Goal: Check status: Check status

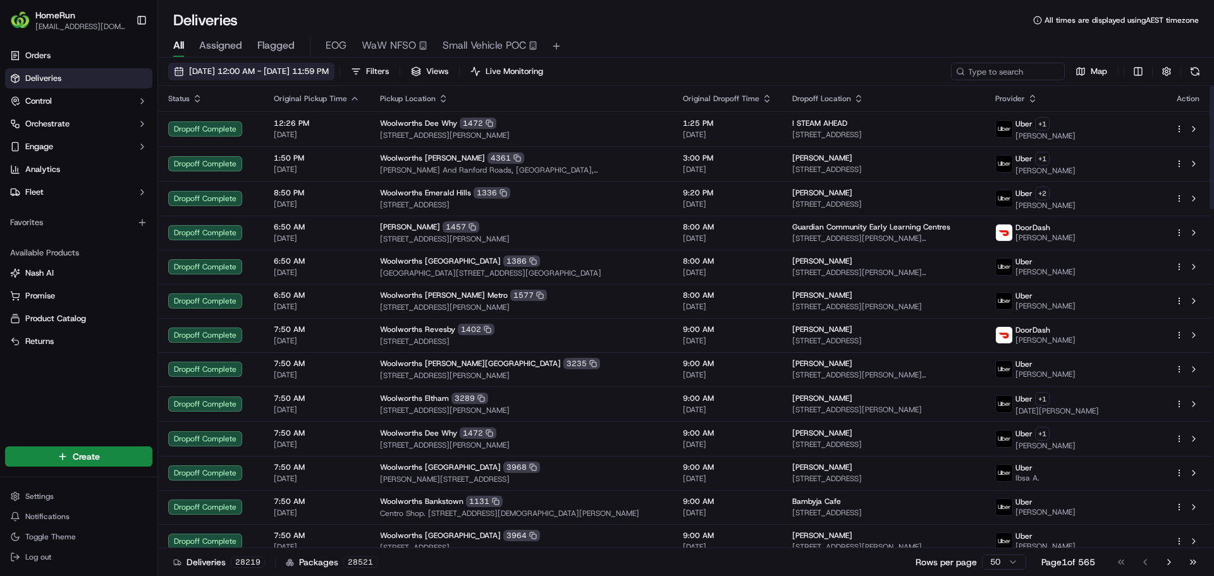
click at [329, 67] on span "17/09/2025 12:00 AM - 17/09/2025 11:59 PM" at bounding box center [259, 71] width 140 height 11
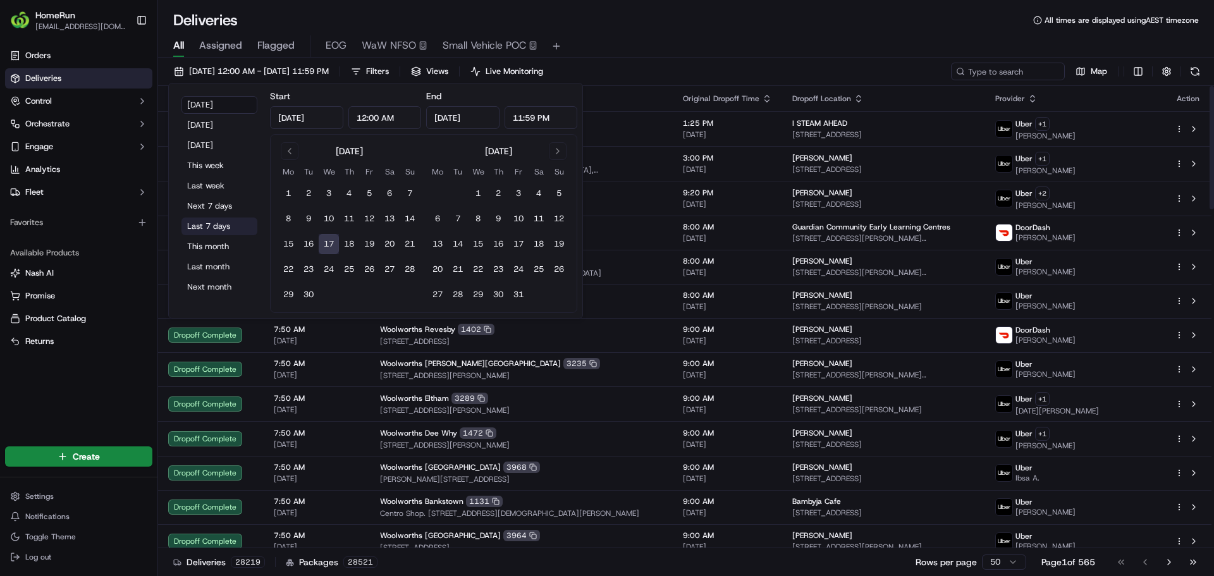
click at [207, 230] on button "Last 7 days" at bounding box center [219, 227] width 76 height 18
type input "Sep 10, 2025"
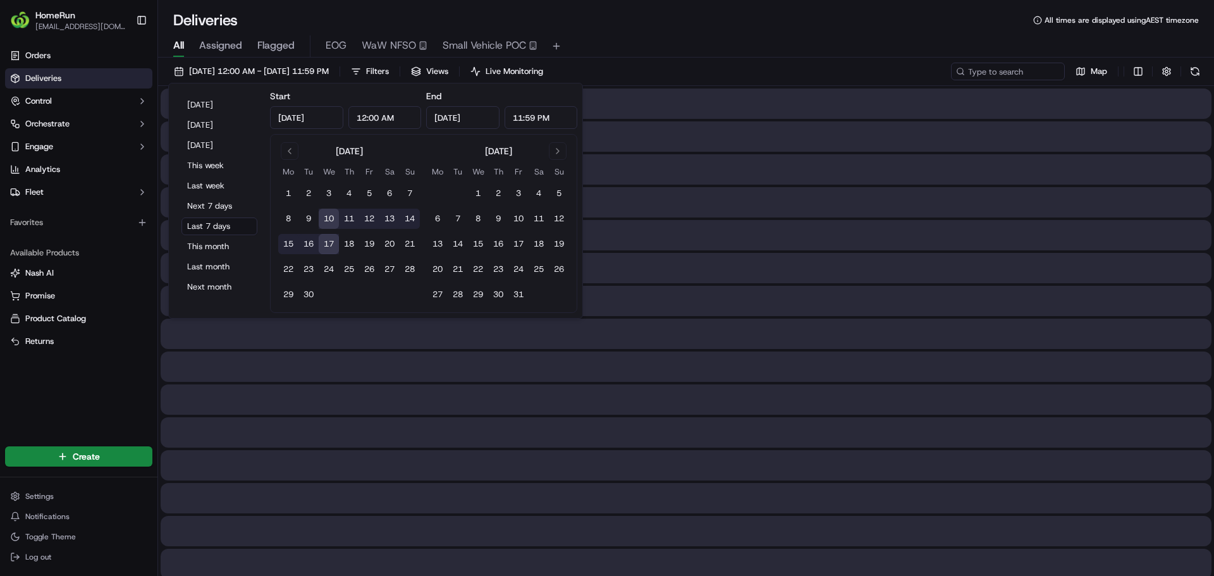
click at [869, 74] on div "10/09/2025 12:00 AM - 17/09/2025 11:59 PM Filters Views Live Monitoring Map" at bounding box center [686, 74] width 1056 height 23
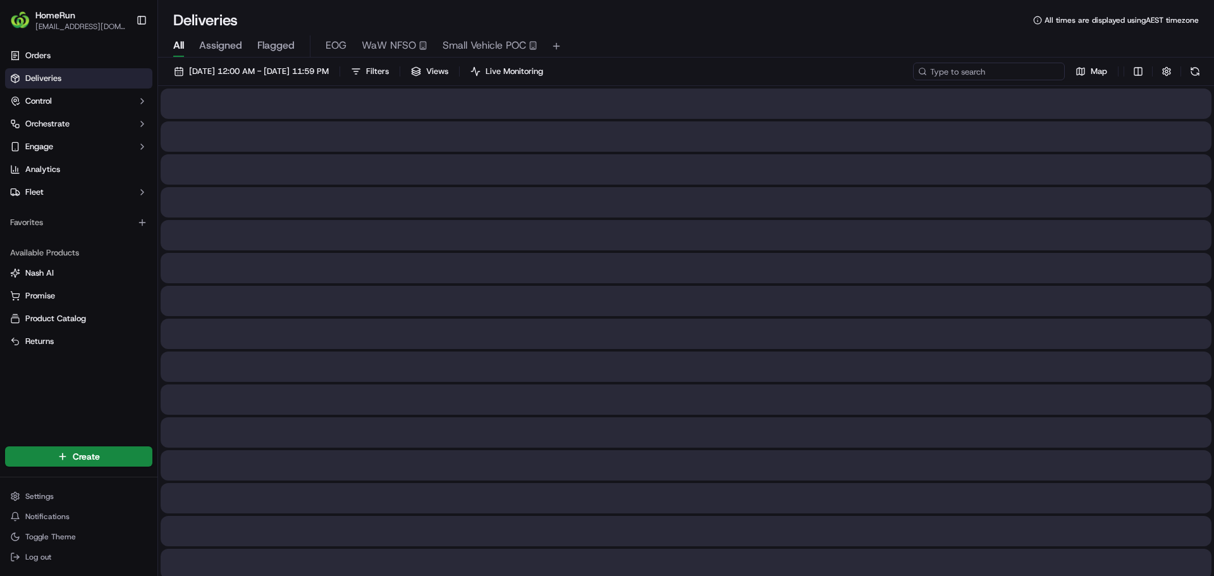
click at [996, 78] on input at bounding box center [989, 72] width 152 height 18
paste input "269659616"
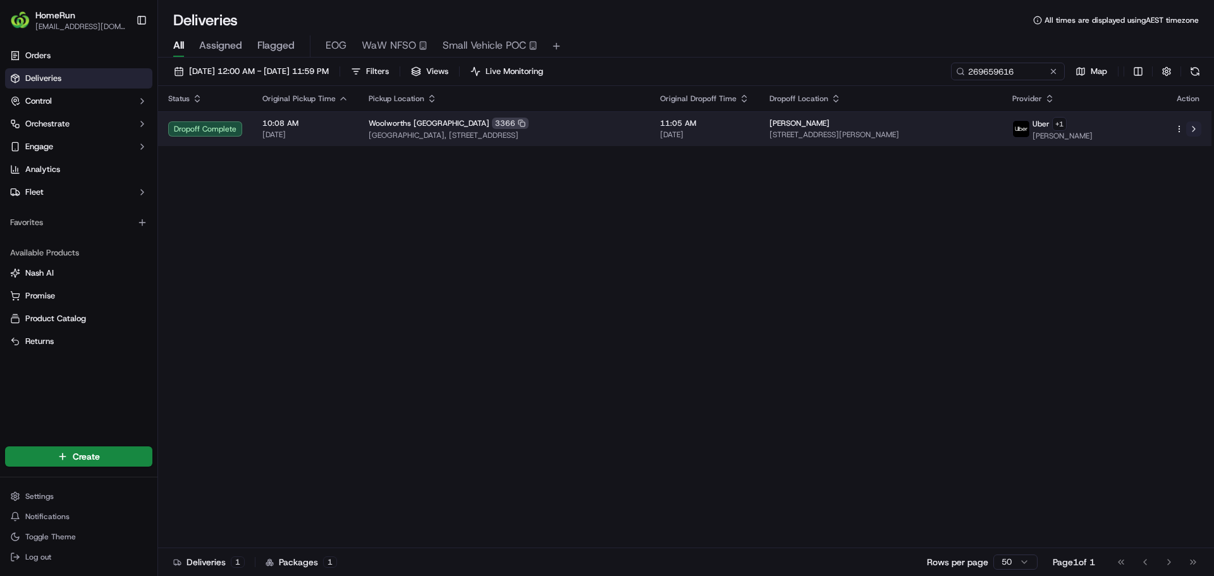
click at [1193, 132] on button at bounding box center [1193, 128] width 15 height 15
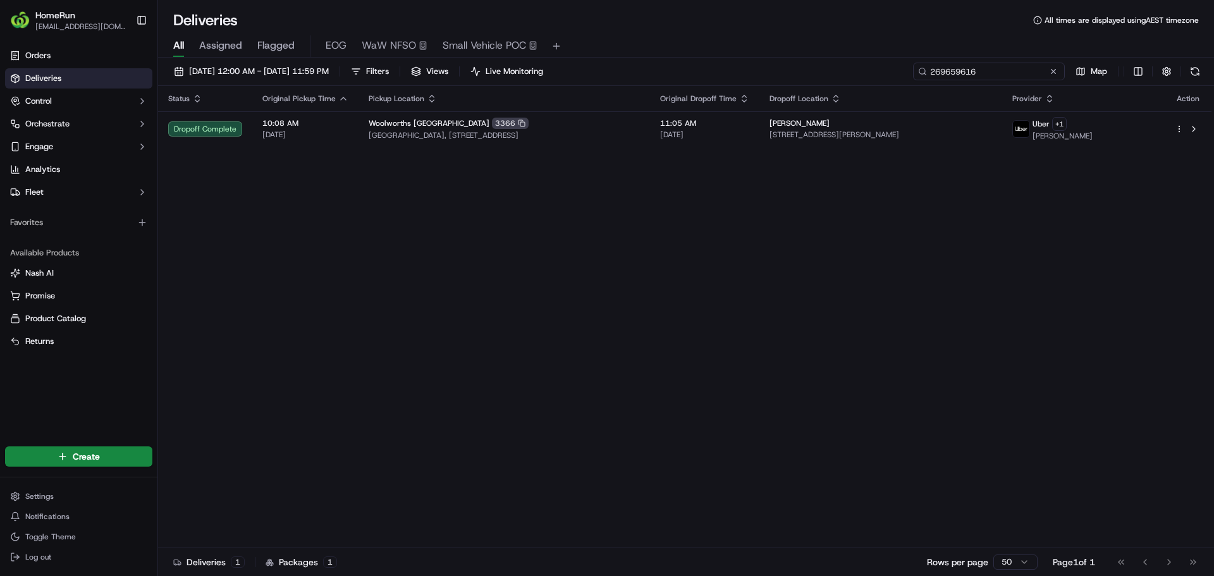
click at [1008, 73] on input "269659616" at bounding box center [989, 72] width 152 height 18
paste input "844756"
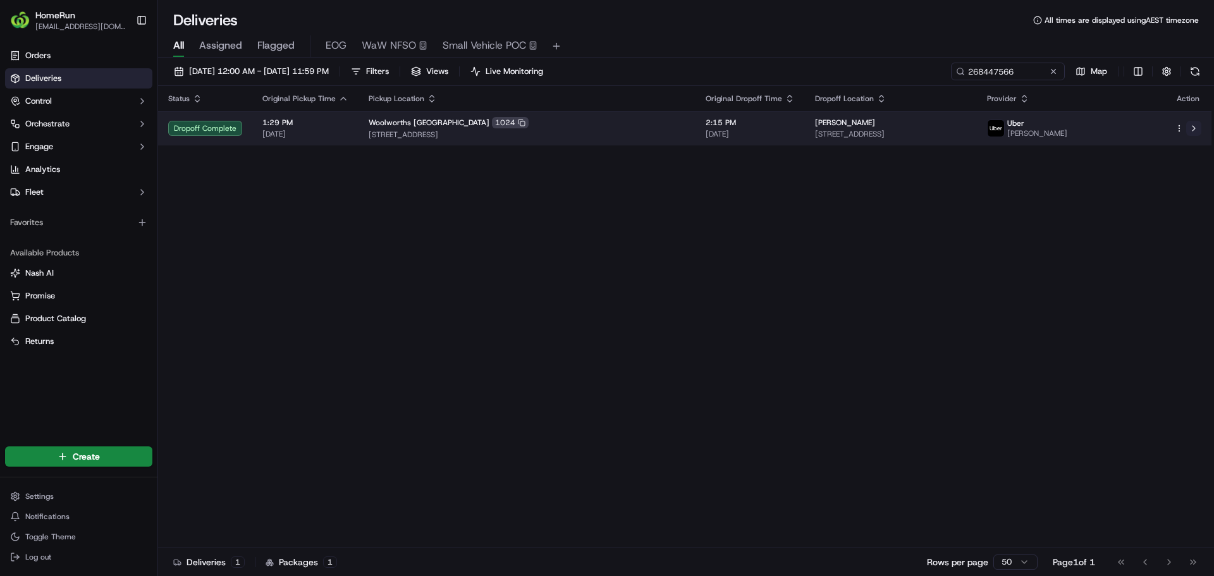
click at [1194, 132] on button at bounding box center [1193, 128] width 15 height 15
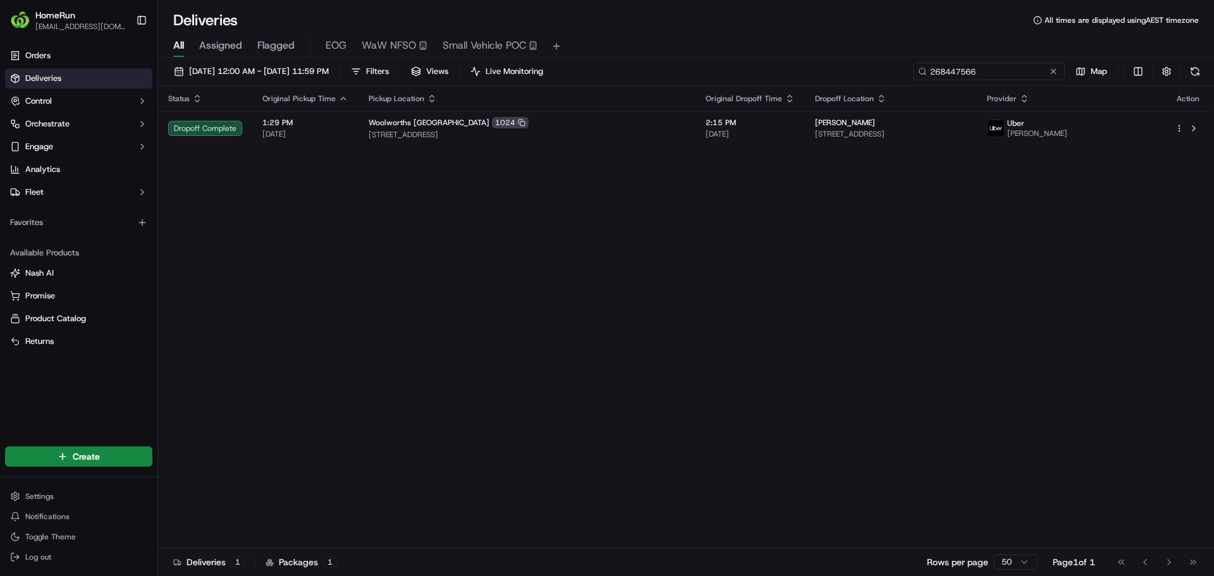
click at [1010, 65] on input "268447566" at bounding box center [989, 72] width 152 height 18
paste input "9644173"
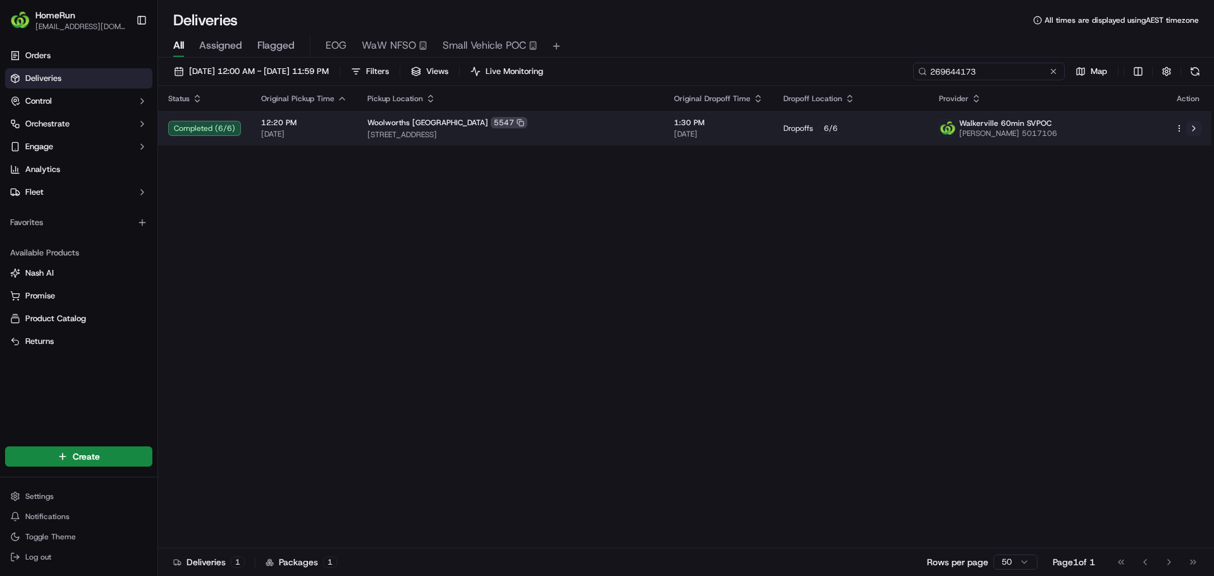
type input "269644173"
click at [1195, 126] on button at bounding box center [1193, 128] width 15 height 15
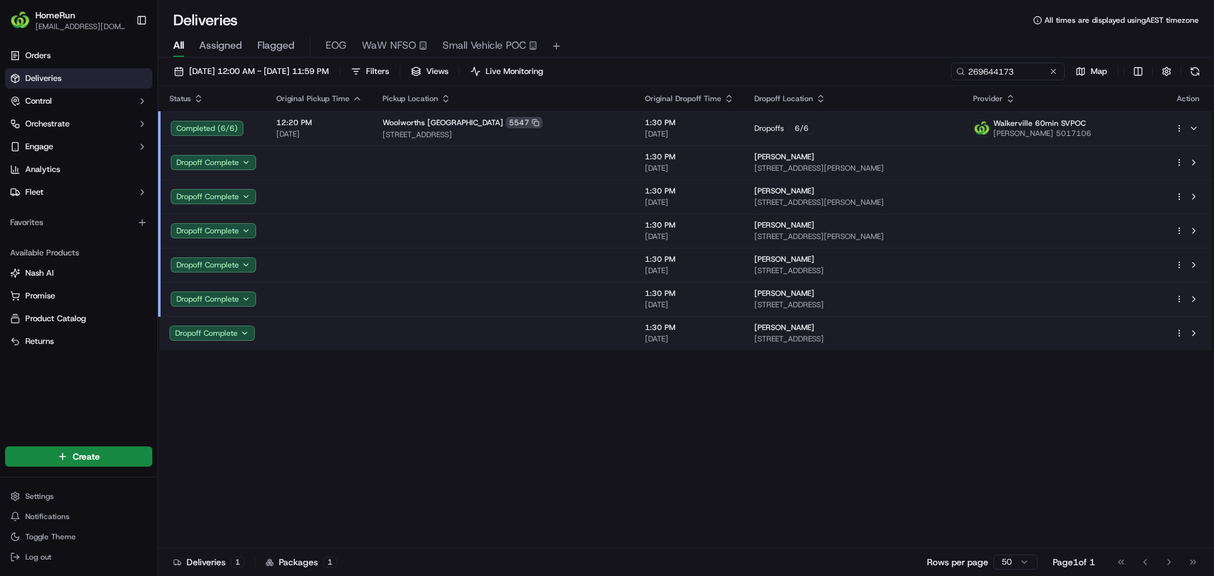
click at [474, 453] on div "Status Original Pickup Time Pickup Location Original Dropoff Time Dropoff Locat…" at bounding box center [684, 317] width 1053 height 462
click at [883, 231] on div "Mark Mckeever 27A Harvey St, U 5, Nailsworth, SA 5083, AU" at bounding box center [853, 230] width 198 height 21
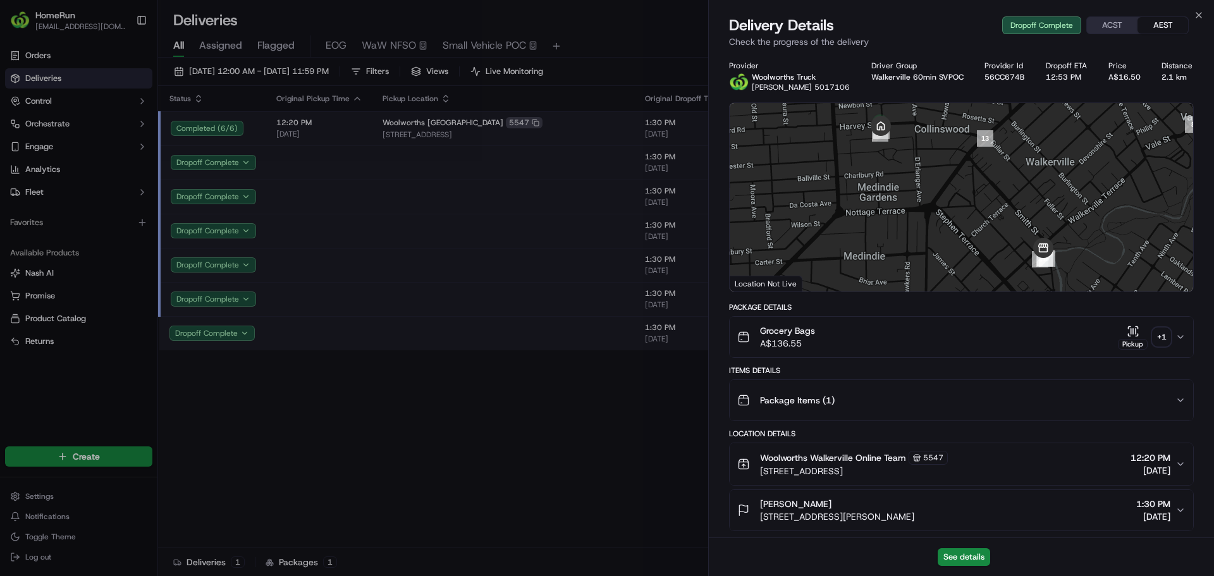
click at [1156, 333] on div "+ 1" at bounding box center [1162, 337] width 18 height 18
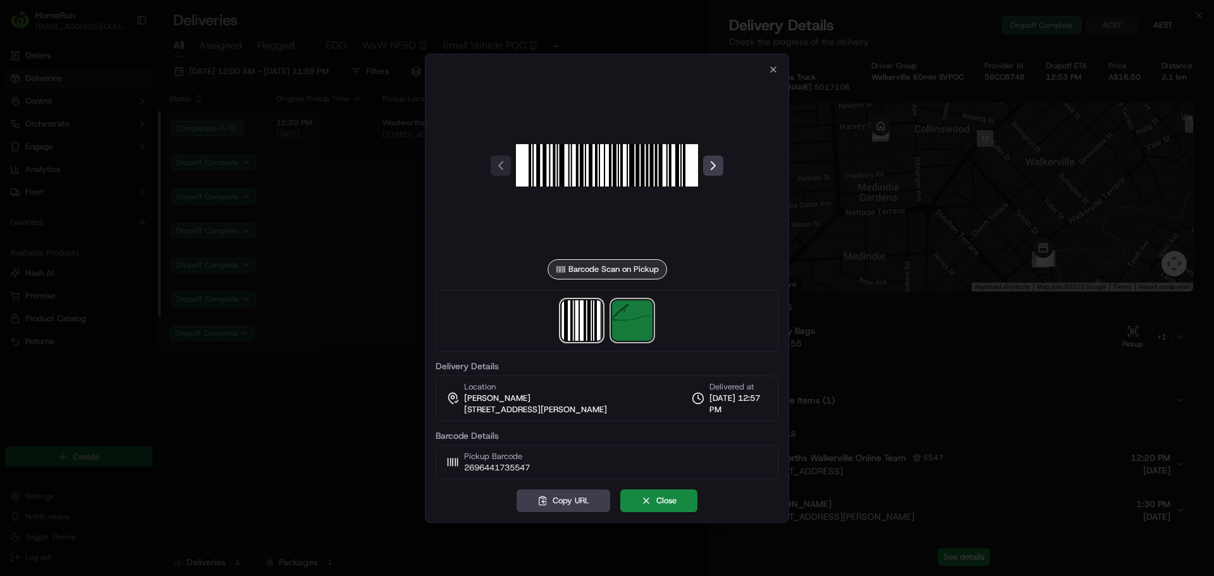
click at [644, 319] on img at bounding box center [632, 320] width 40 height 40
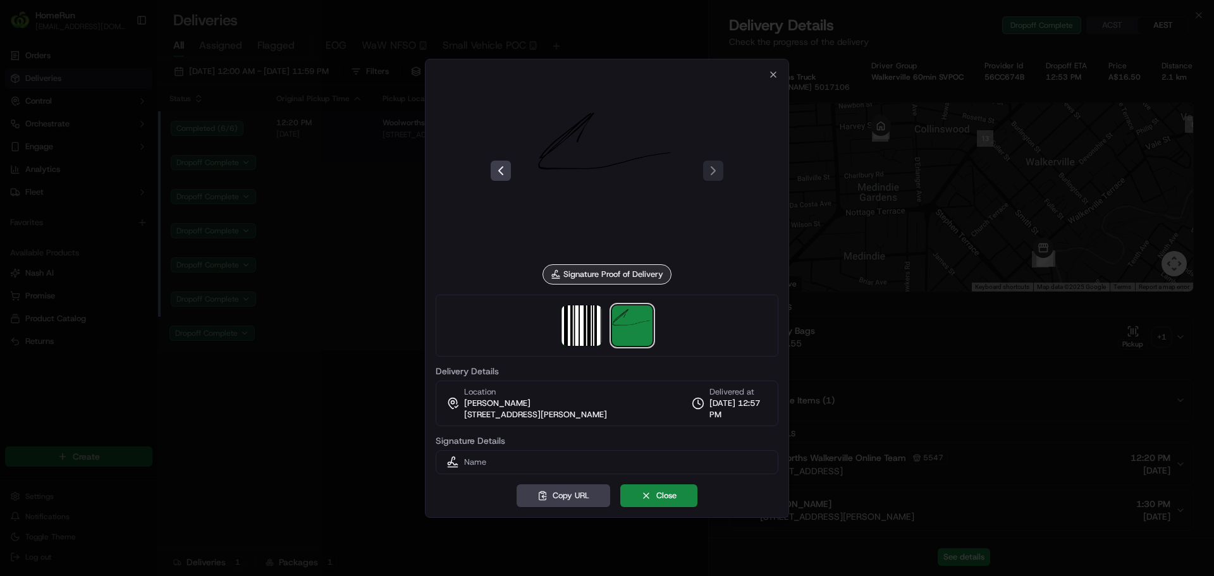
click at [398, 348] on div at bounding box center [607, 288] width 1214 height 576
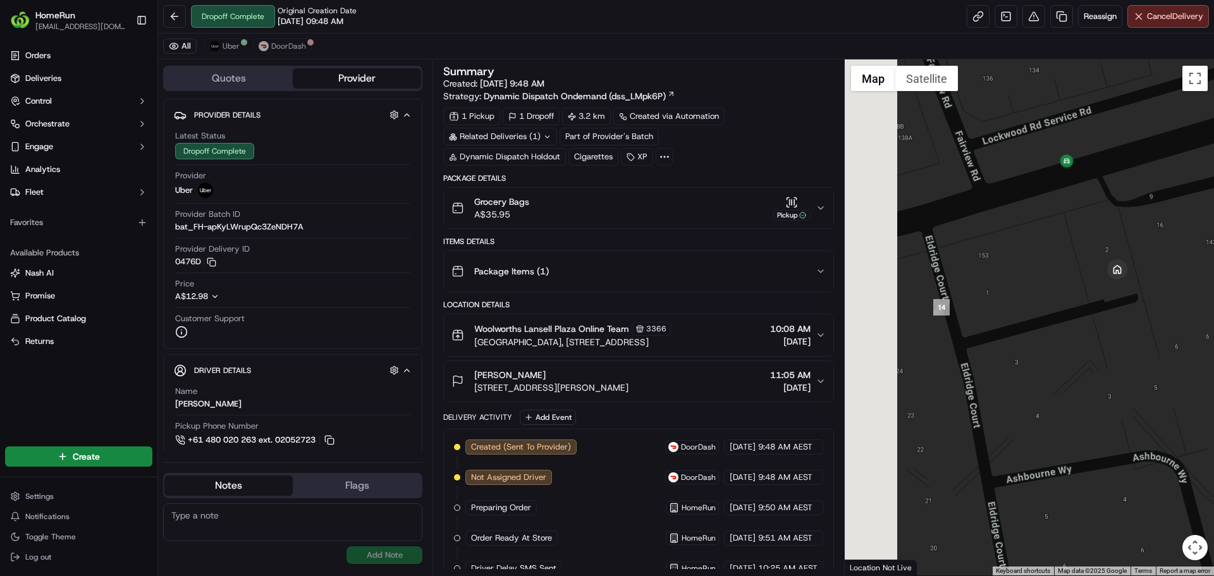
drag, startPoint x: 931, startPoint y: 259, endPoint x: 1063, endPoint y: 204, distance: 143.4
click at [1063, 204] on div at bounding box center [1030, 317] width 370 height 516
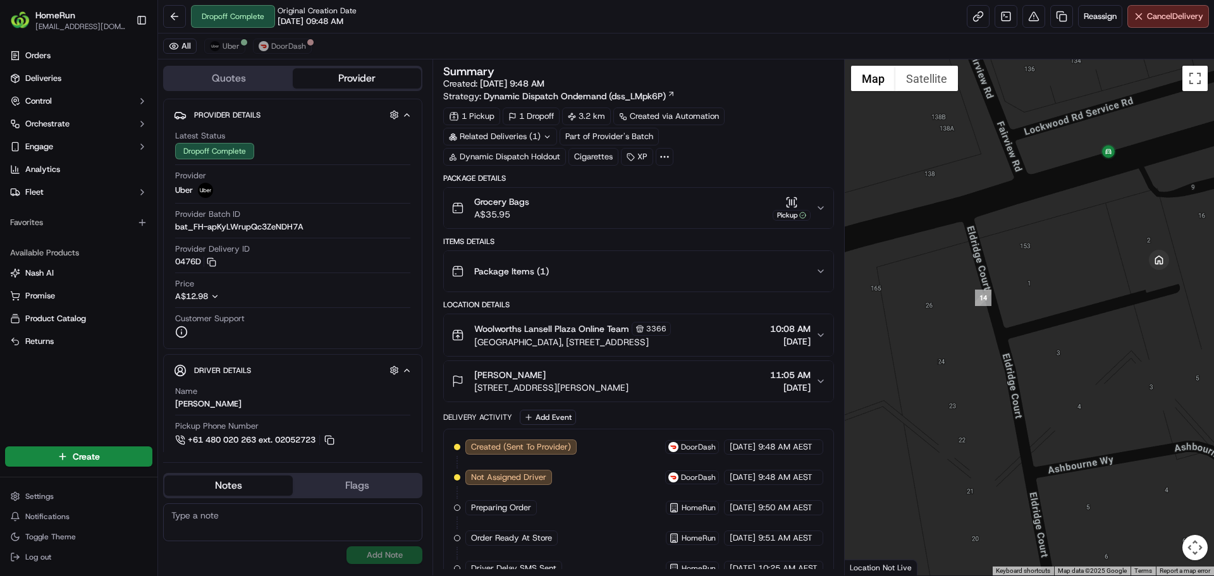
click at [900, 340] on div at bounding box center [1030, 317] width 370 height 516
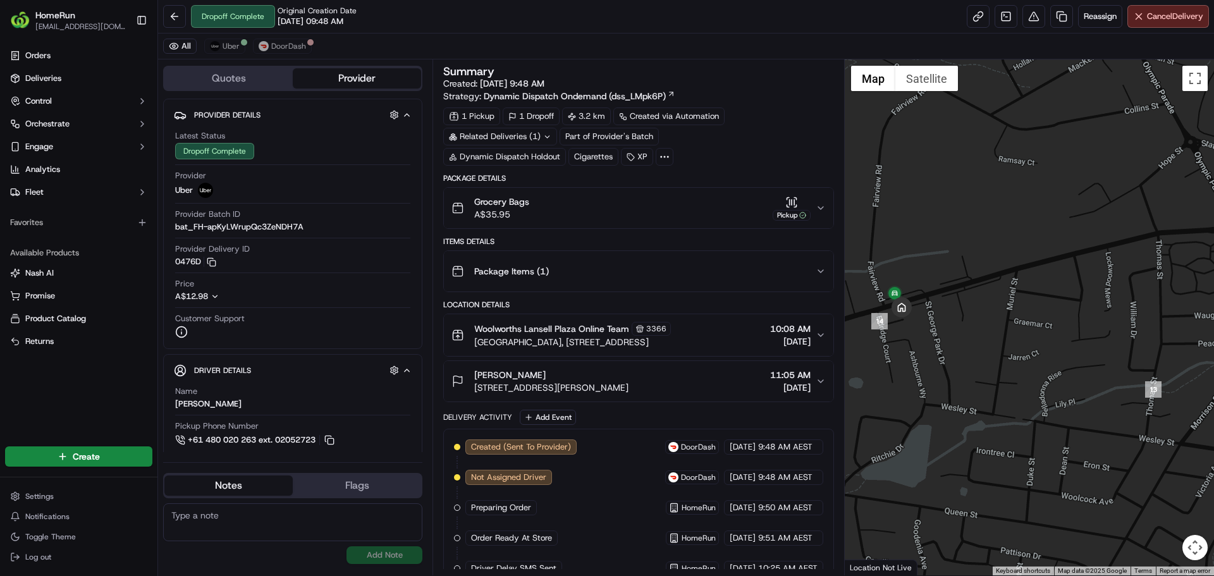
click at [727, 257] on button "Package Items ( 1 )" at bounding box center [638, 271] width 389 height 40
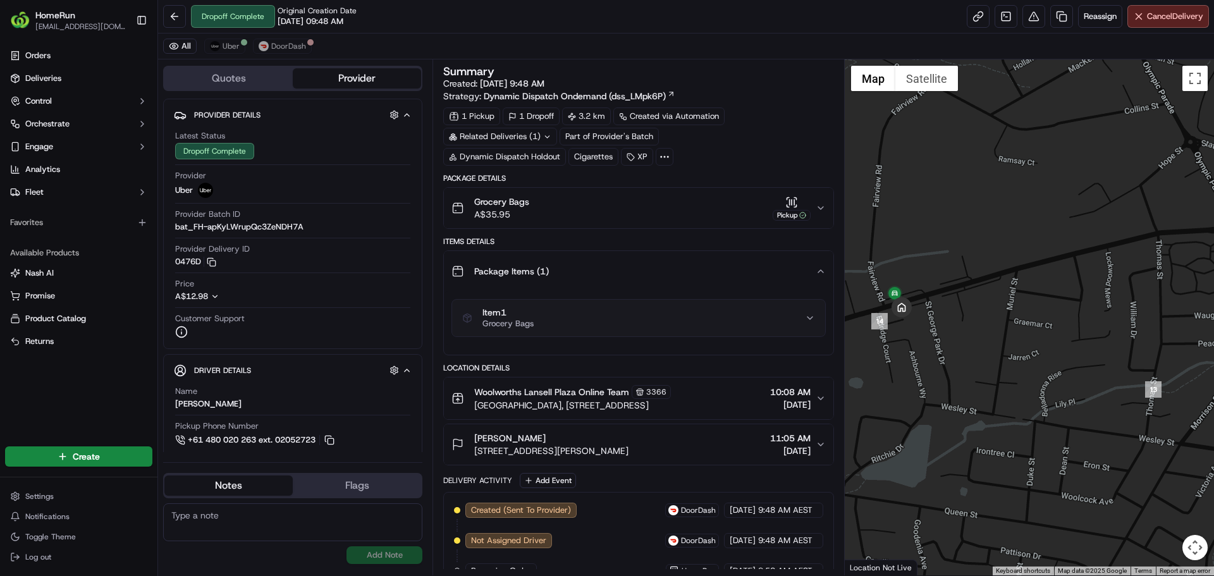
click at [730, 261] on div "Package Items ( 1 )" at bounding box center [633, 271] width 364 height 25
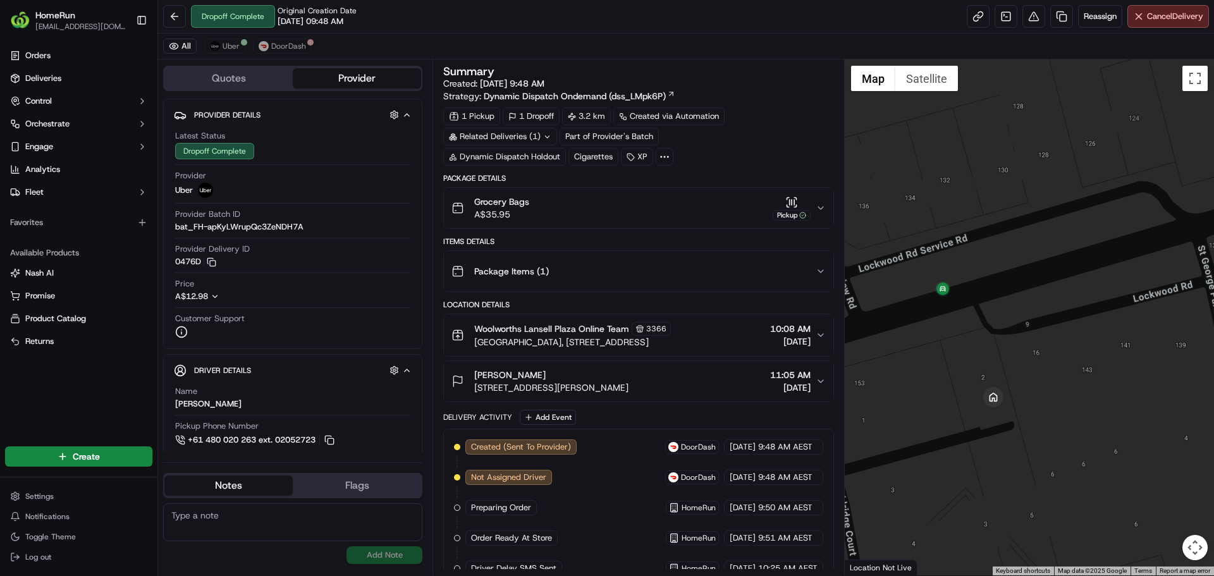
click at [527, 136] on div "Related Deliveries (1)" at bounding box center [500, 137] width 114 height 18
click at [751, 137] on div "1 Pickup 1 Dropoff 3.2 km Created via Automation Related Deliveries (1) Part of…" at bounding box center [638, 136] width 390 height 58
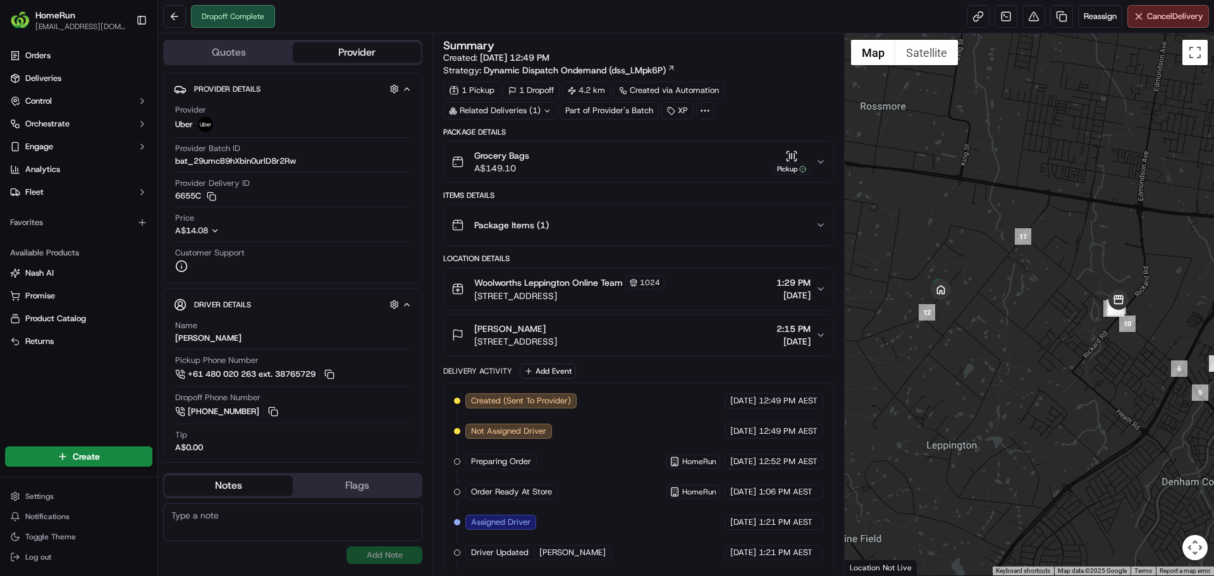
click at [527, 113] on div "Related Deliveries (1)" at bounding box center [500, 111] width 114 height 18
click at [632, 135] on div "Package Details" at bounding box center [638, 132] width 390 height 10
